Goal: Navigation & Orientation: Find specific page/section

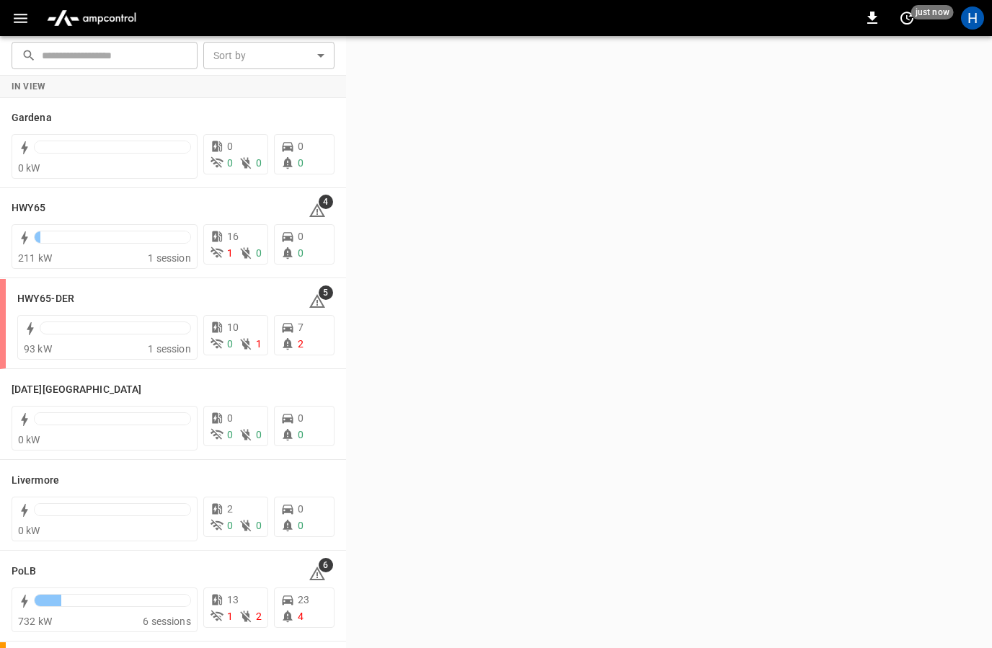
click at [12, 10] on icon "button" at bounding box center [21, 18] width 18 height 18
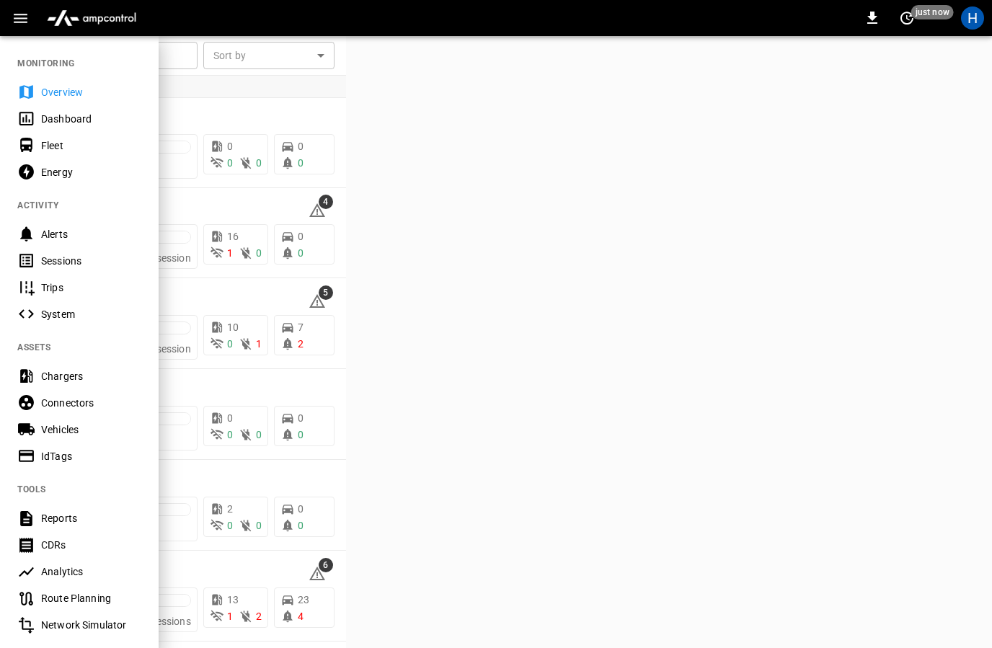
click at [84, 107] on div "Dashboard" at bounding box center [79, 118] width 159 height 27
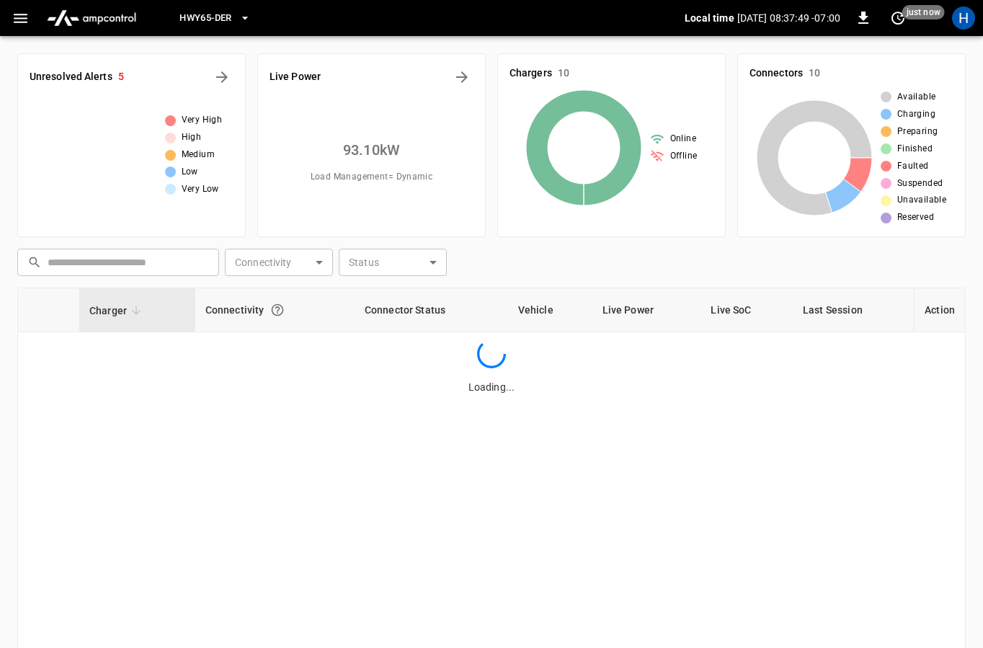
click at [237, 19] on button "HWY65-DER" at bounding box center [215, 18] width 82 height 28
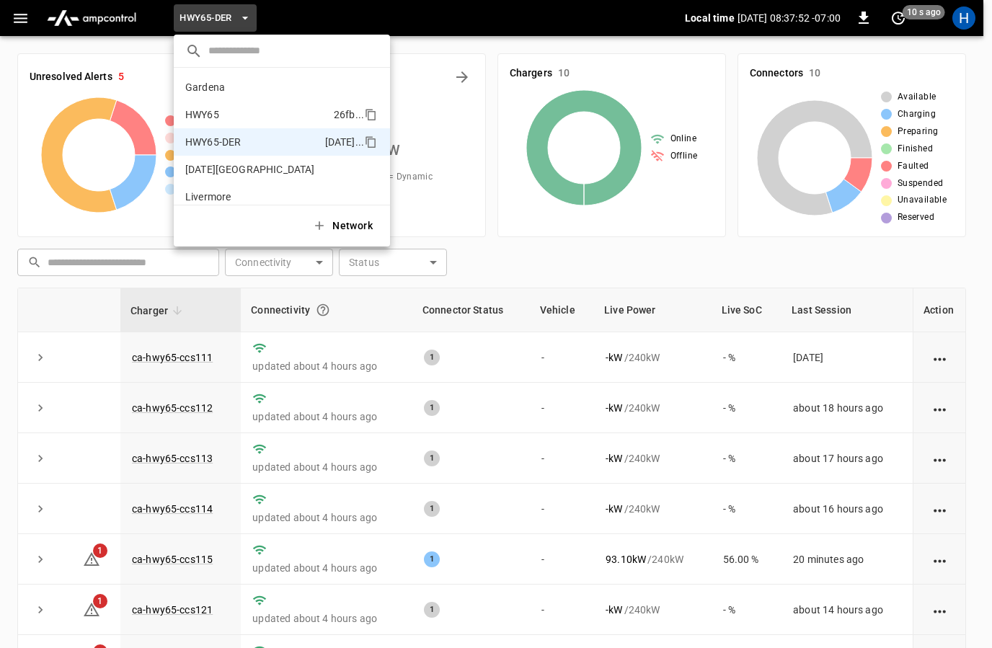
click at [229, 110] on p "HWY65" at bounding box center [256, 114] width 143 height 14
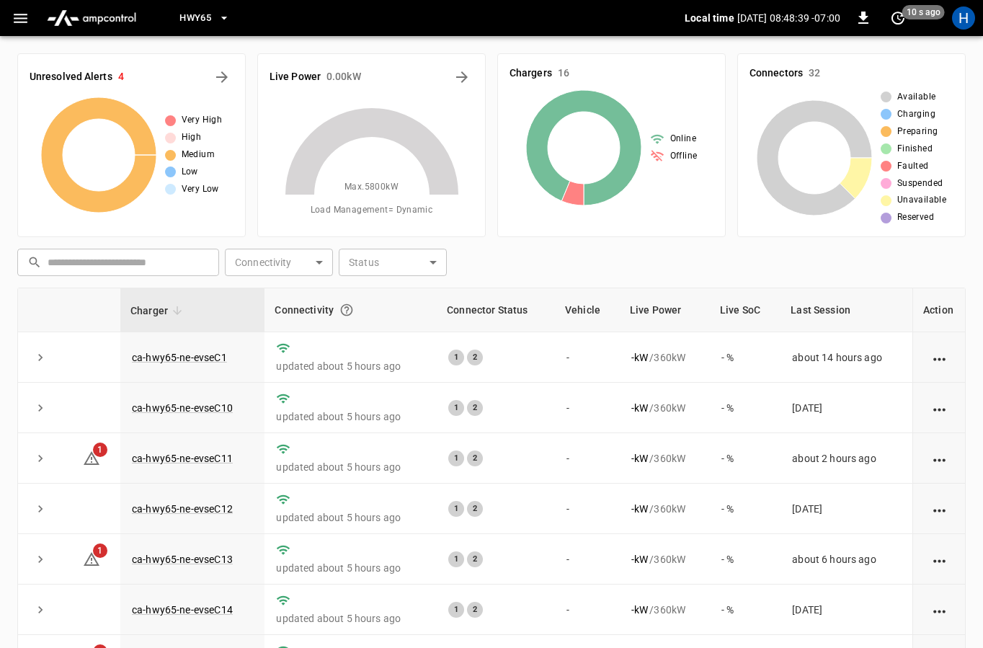
scroll to position [72, 0]
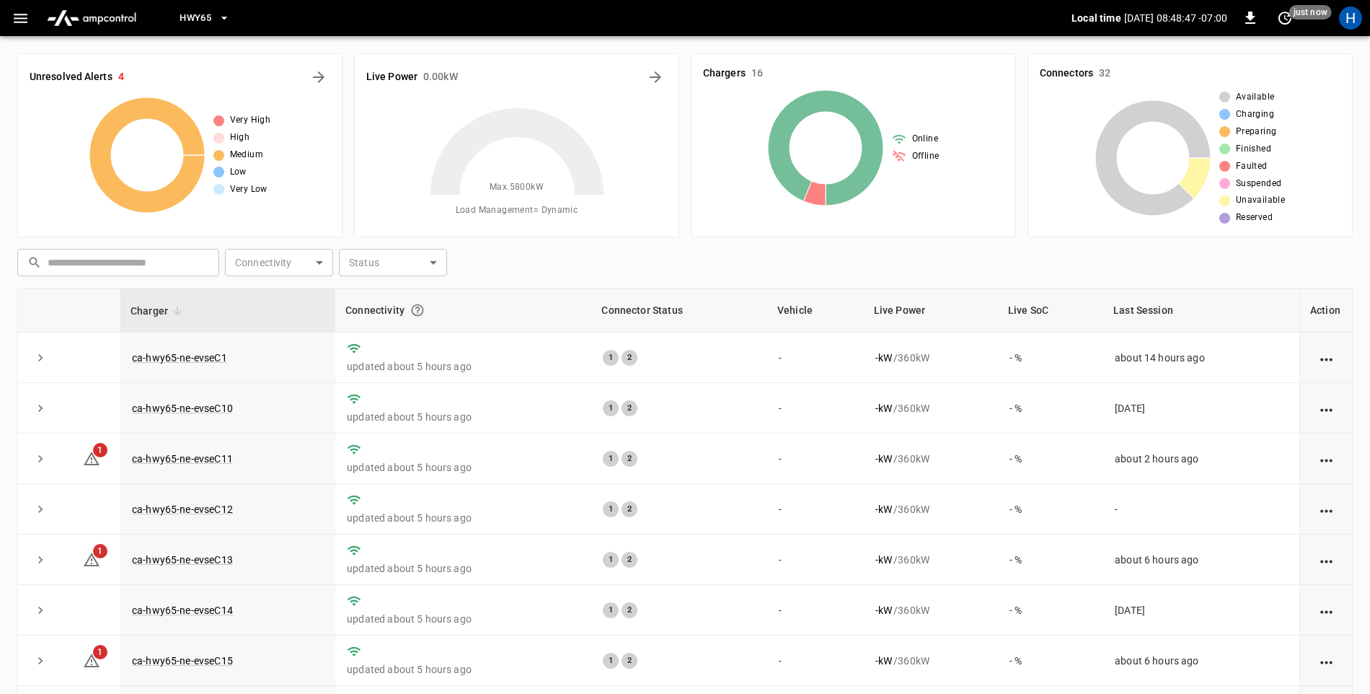
click at [209, 23] on span "HWY65" at bounding box center [196, 18] width 32 height 17
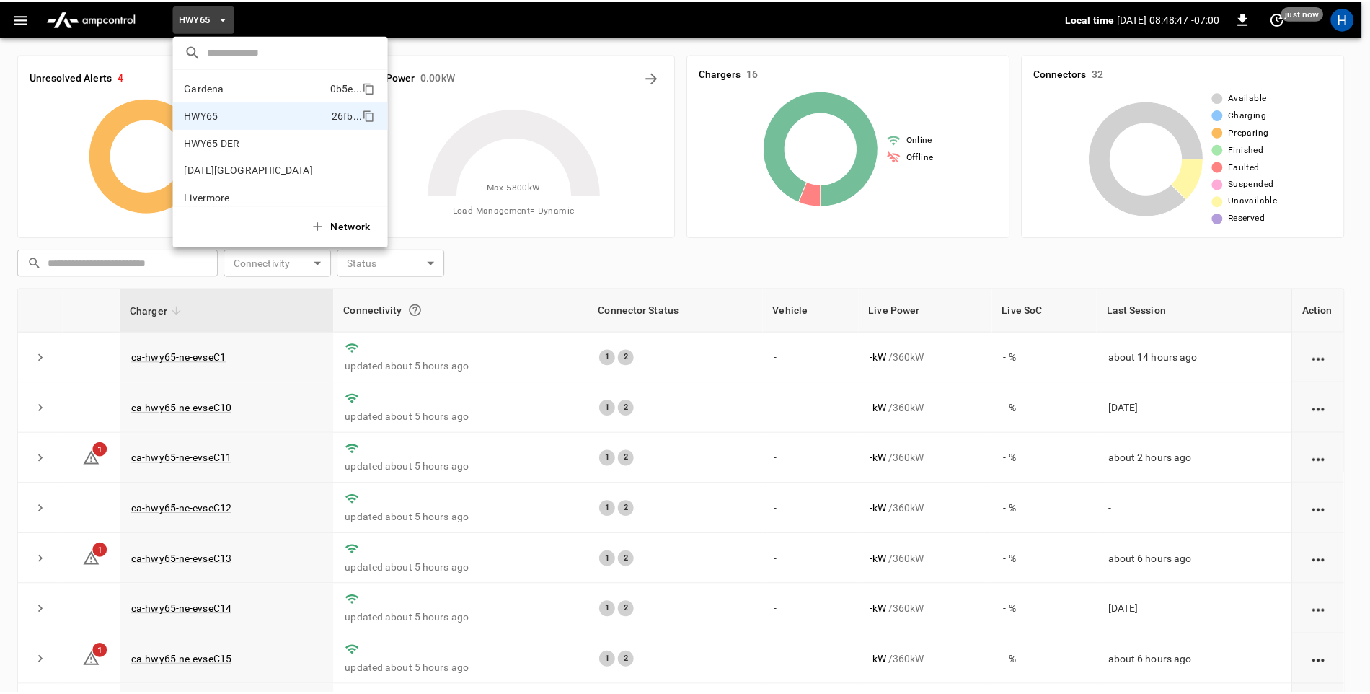
scroll to position [23, 0]
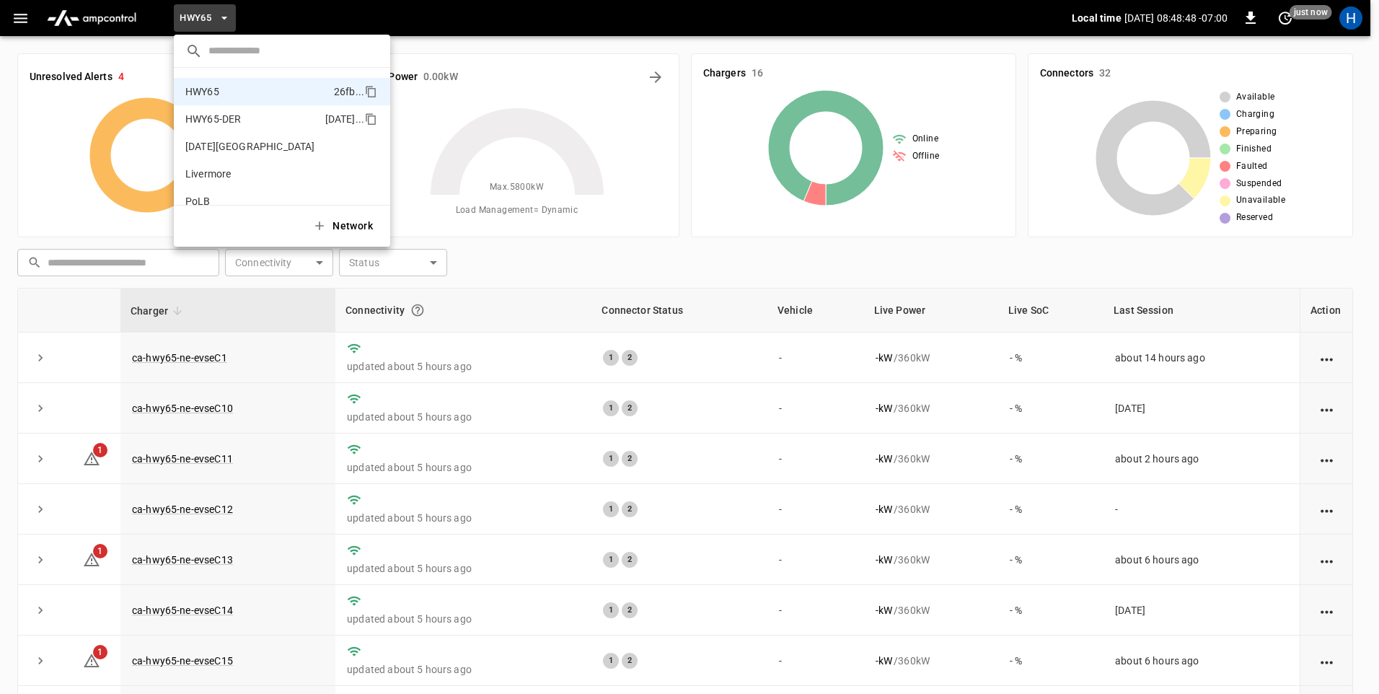
click at [260, 118] on p "HWY65-DER" at bounding box center [252, 119] width 134 height 14
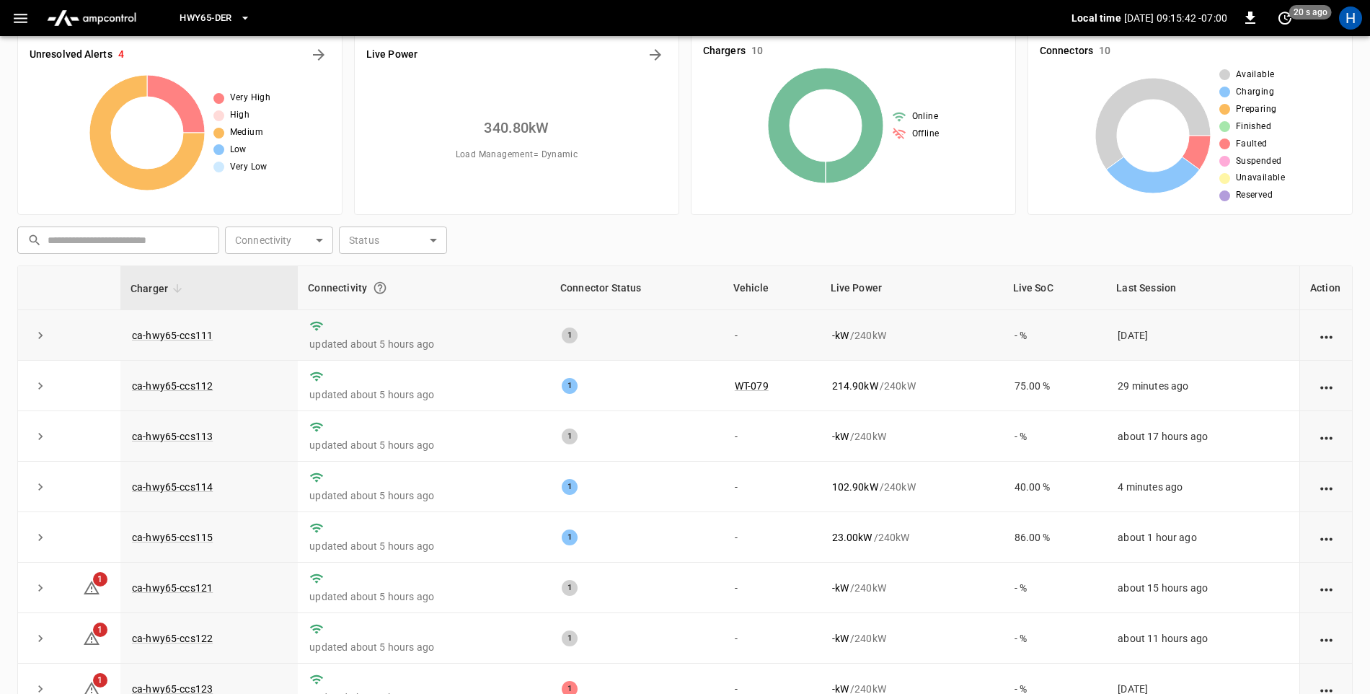
scroll to position [0, 0]
